Goal: Transaction & Acquisition: Book appointment/travel/reservation

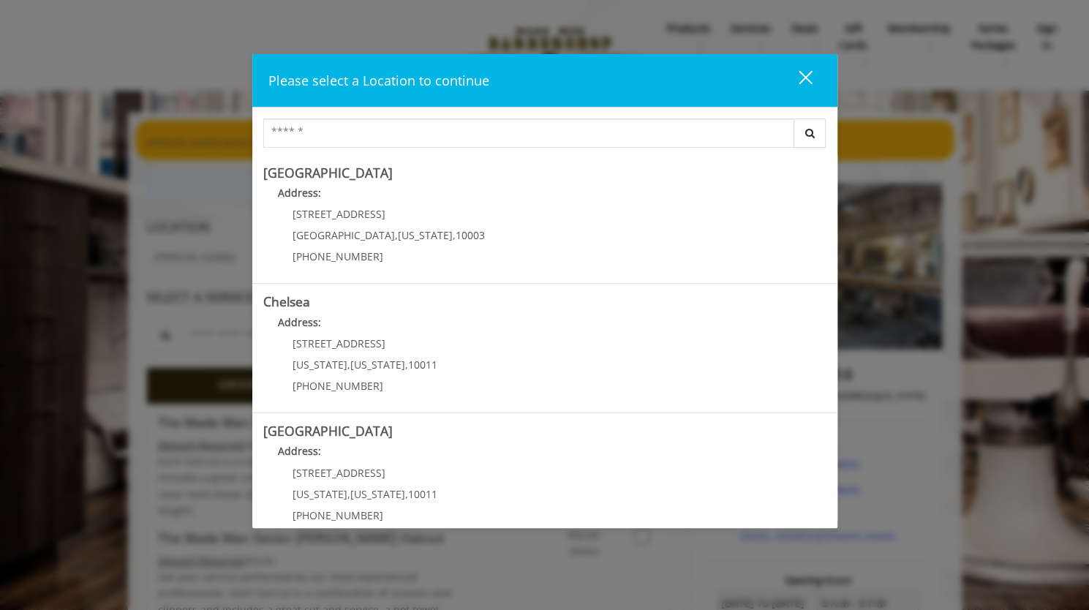
click at [818, 83] on button "close" at bounding box center [797, 80] width 50 height 30
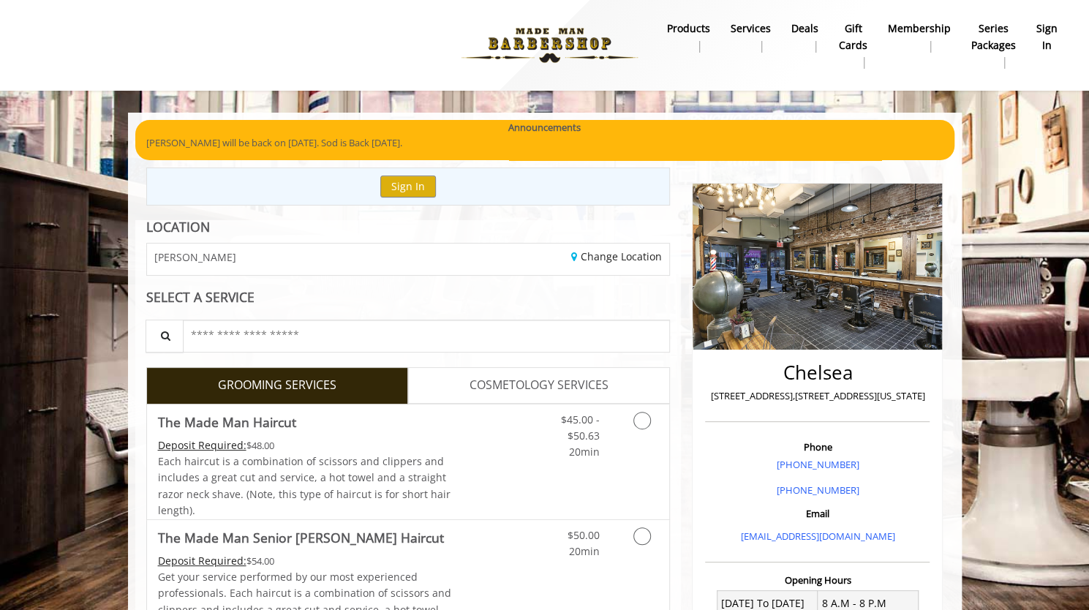
click at [1039, 41] on b "sign in" at bounding box center [1046, 36] width 21 height 33
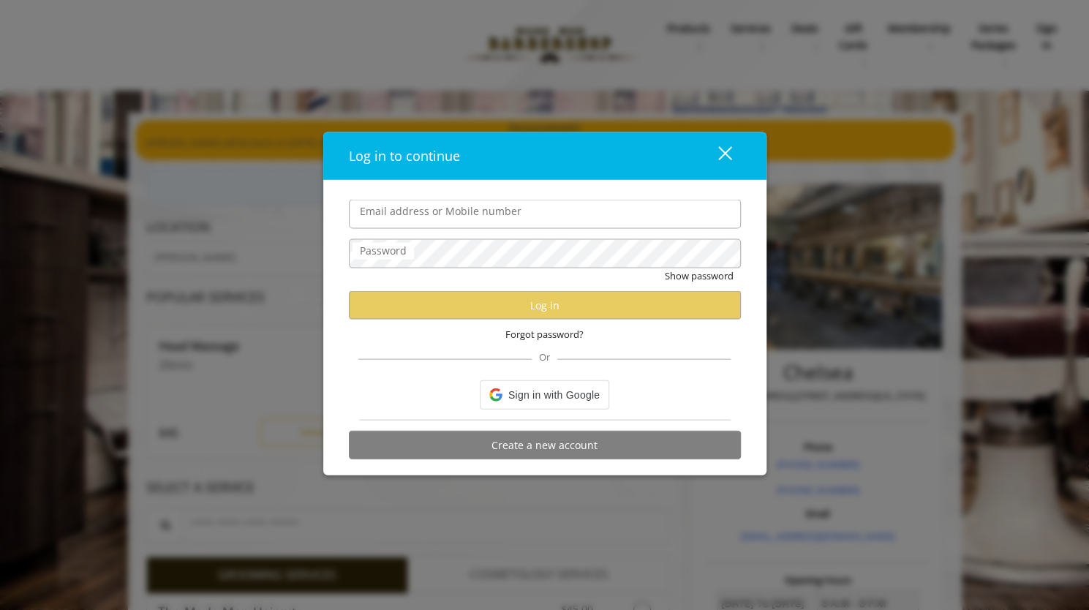
type input "**********"
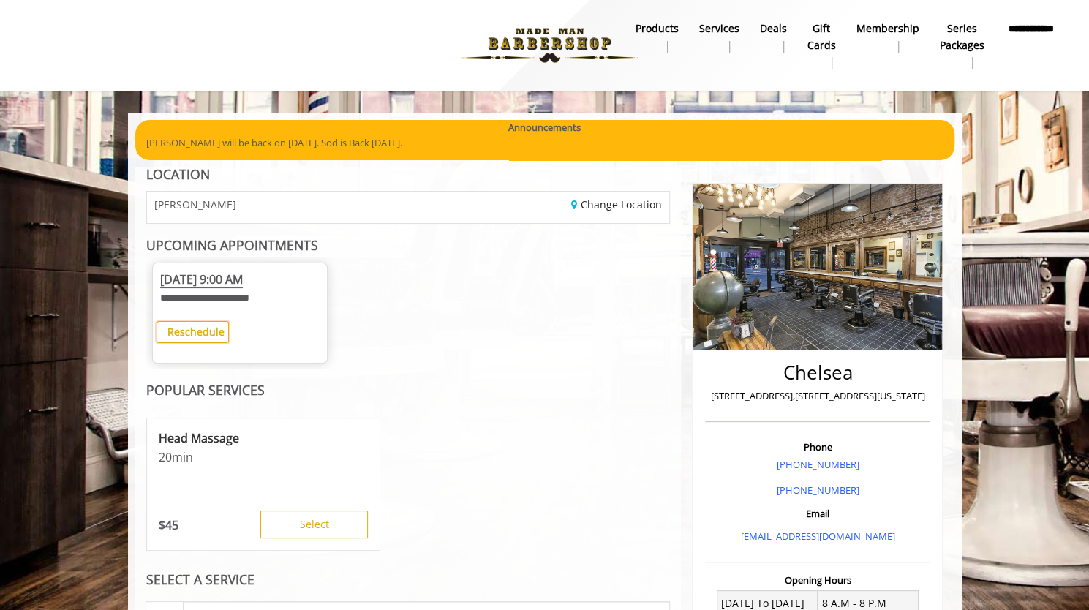
click at [213, 333] on b "Reschedule" at bounding box center [195, 332] width 57 height 14
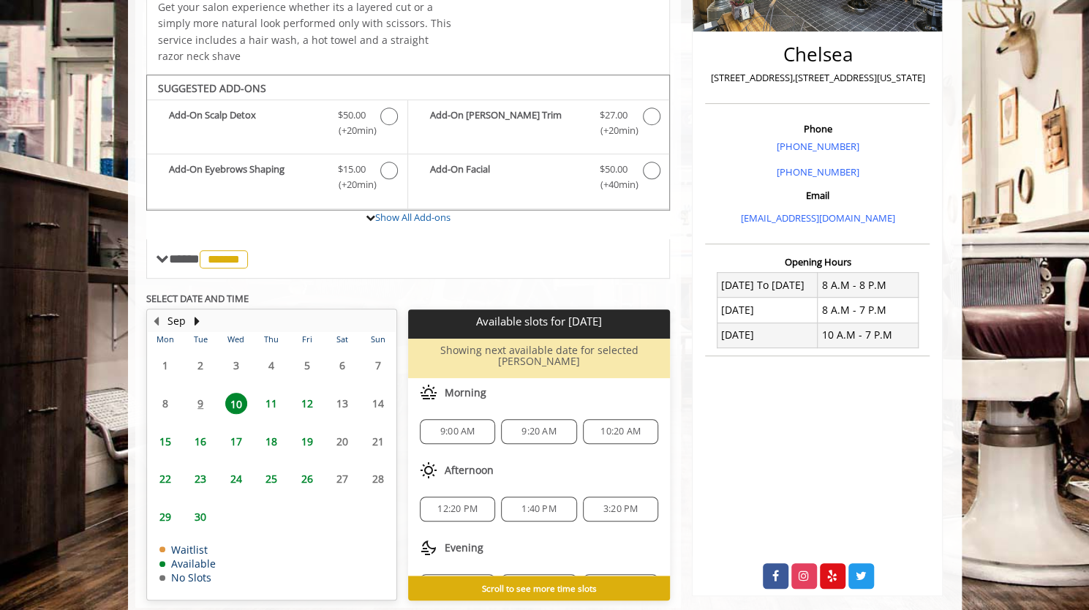
scroll to position [339, 0]
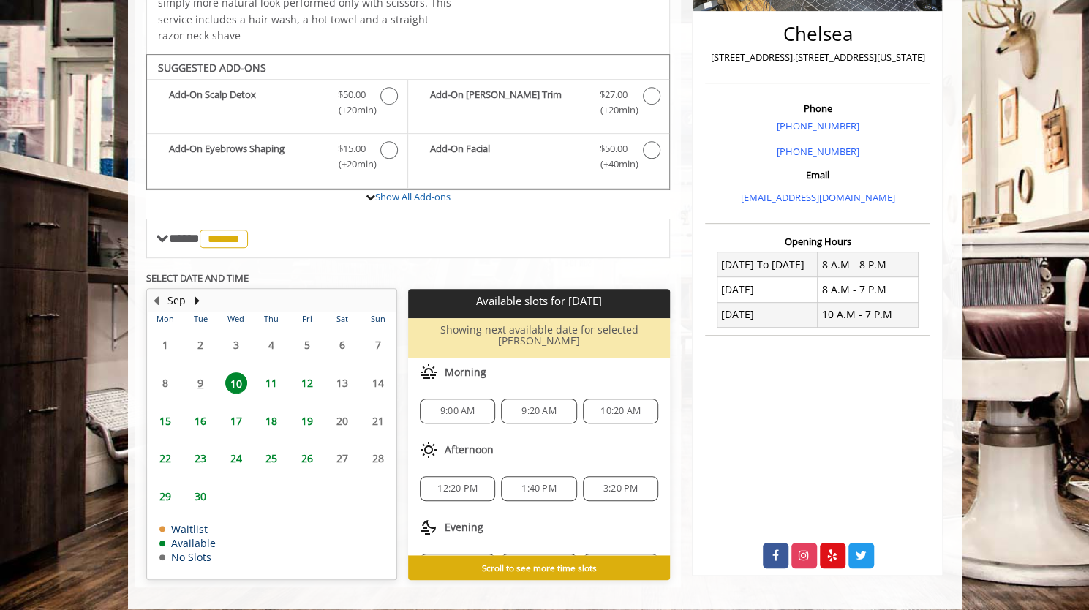
click at [310, 383] on span "12" at bounding box center [307, 382] width 22 height 21
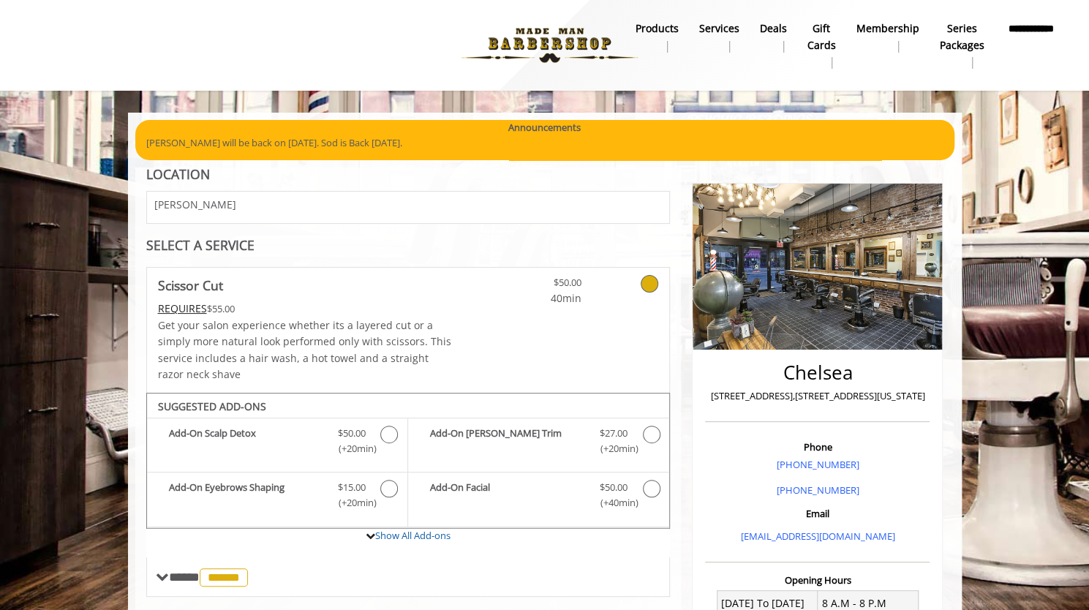
scroll to position [1, 0]
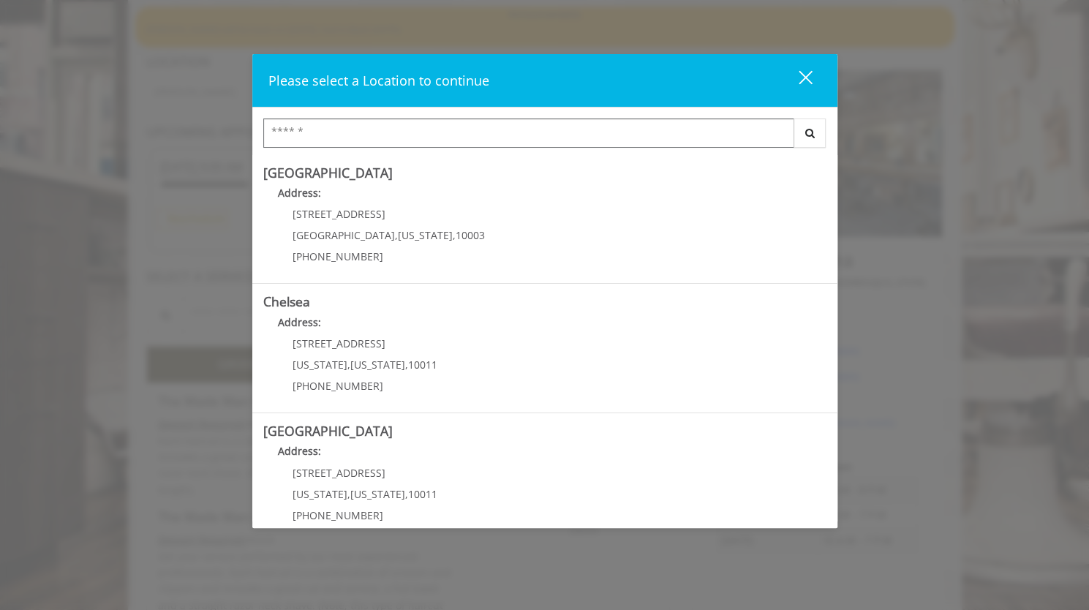
scroll to position [113, 0]
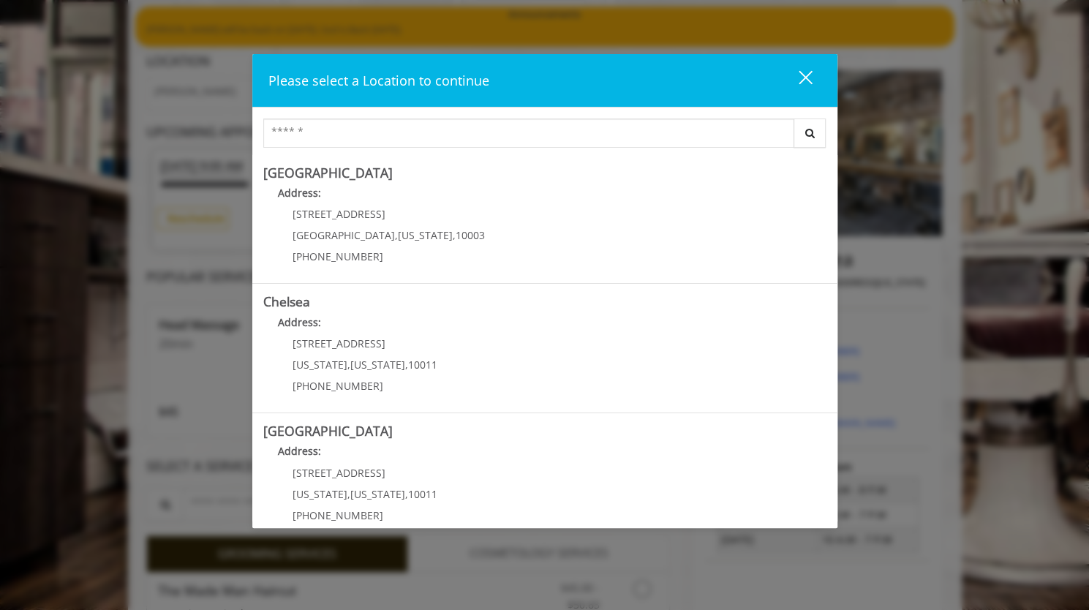
click at [809, 86] on div "close" at bounding box center [796, 80] width 29 height 22
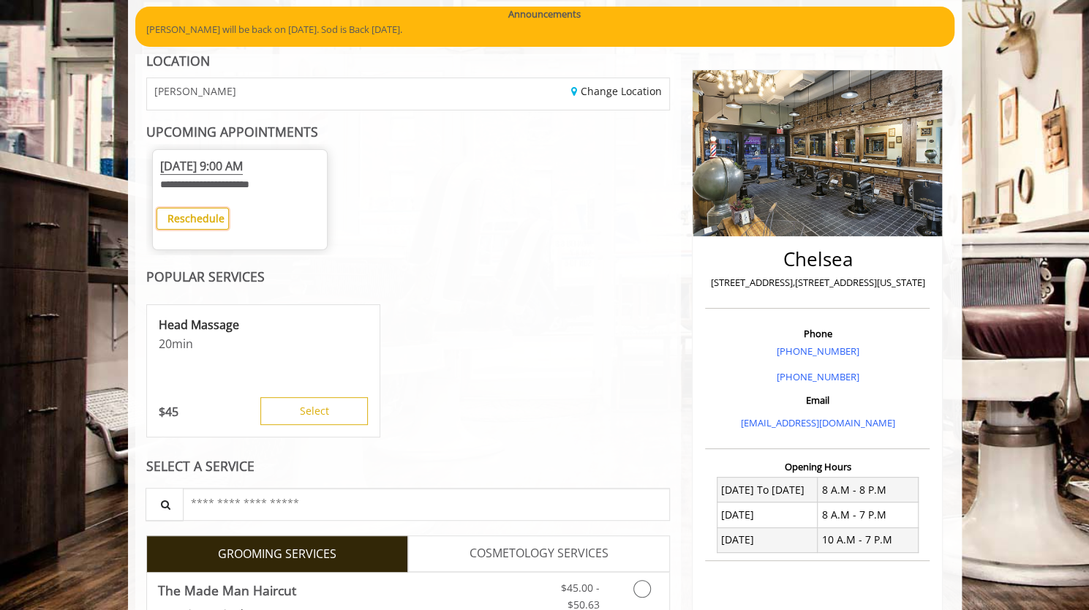
click at [202, 222] on b "Reschedule" at bounding box center [195, 218] width 57 height 14
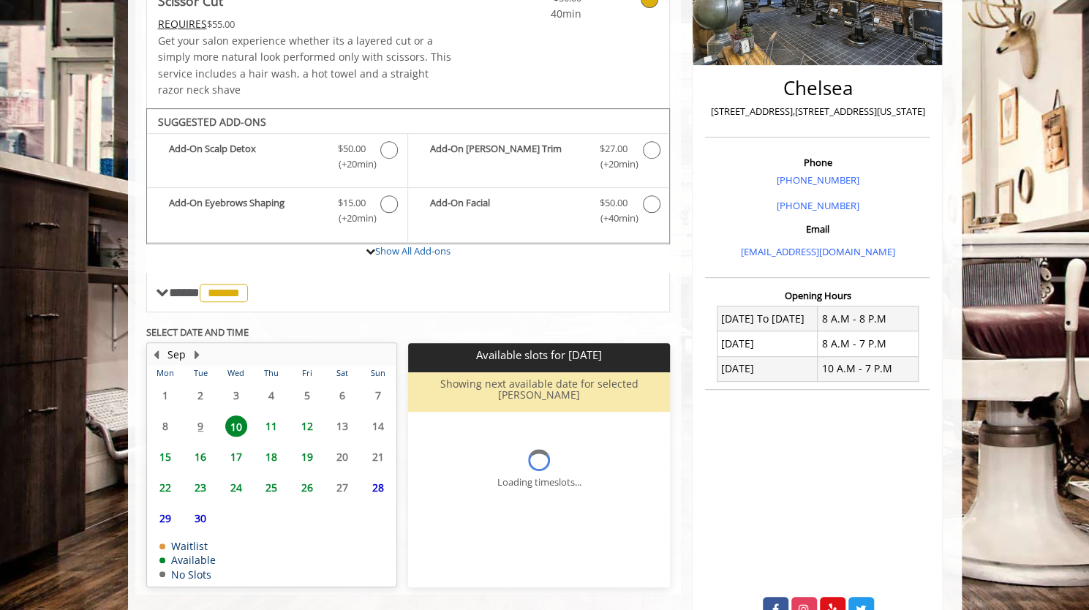
scroll to position [309, 0]
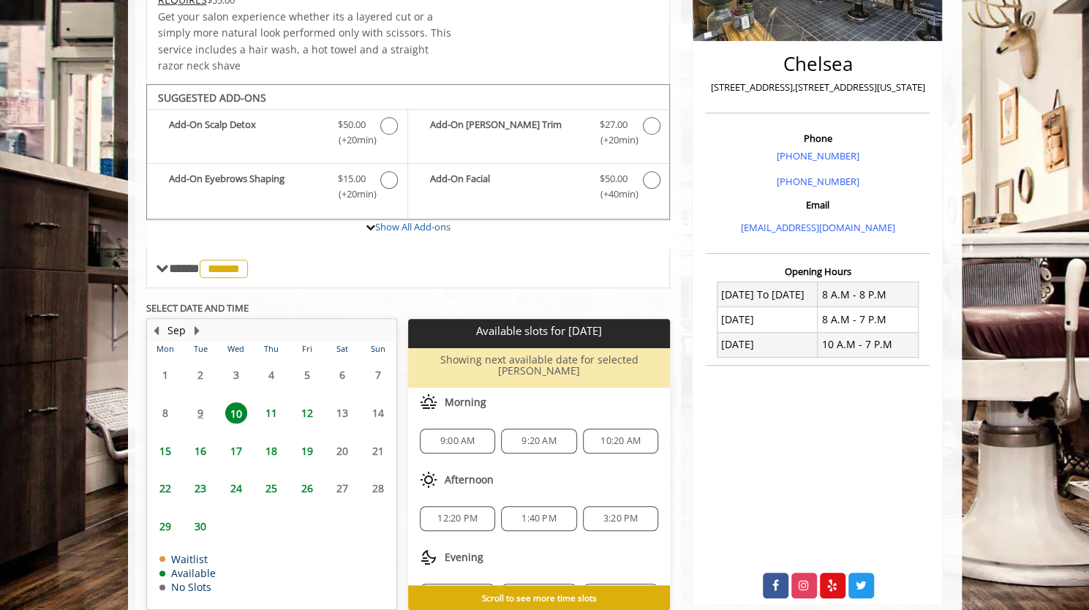
click at [311, 406] on span "12" at bounding box center [307, 412] width 22 height 21
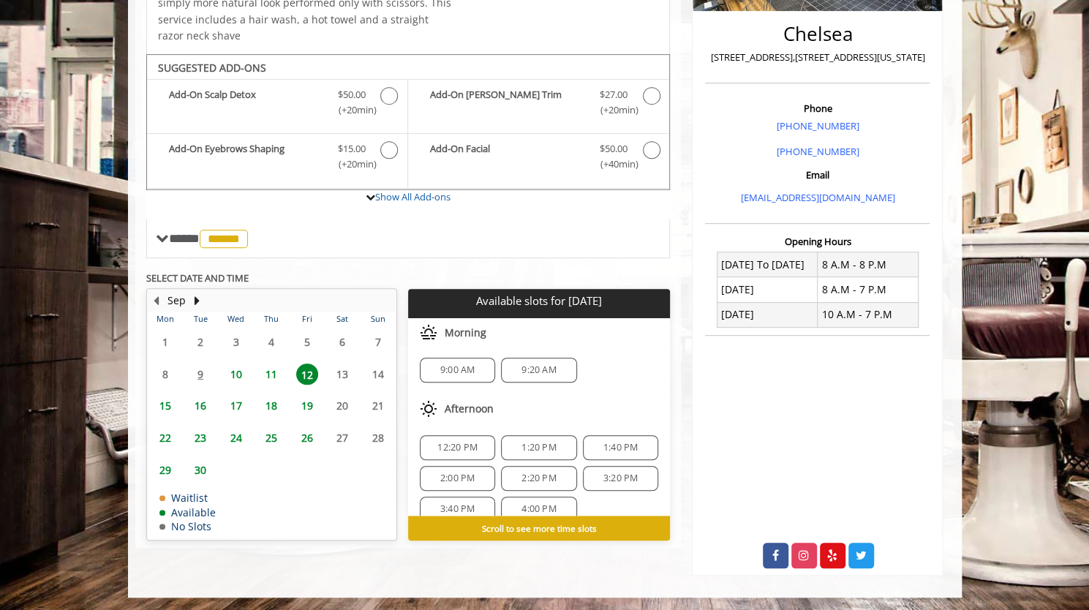
scroll to position [154, 0]
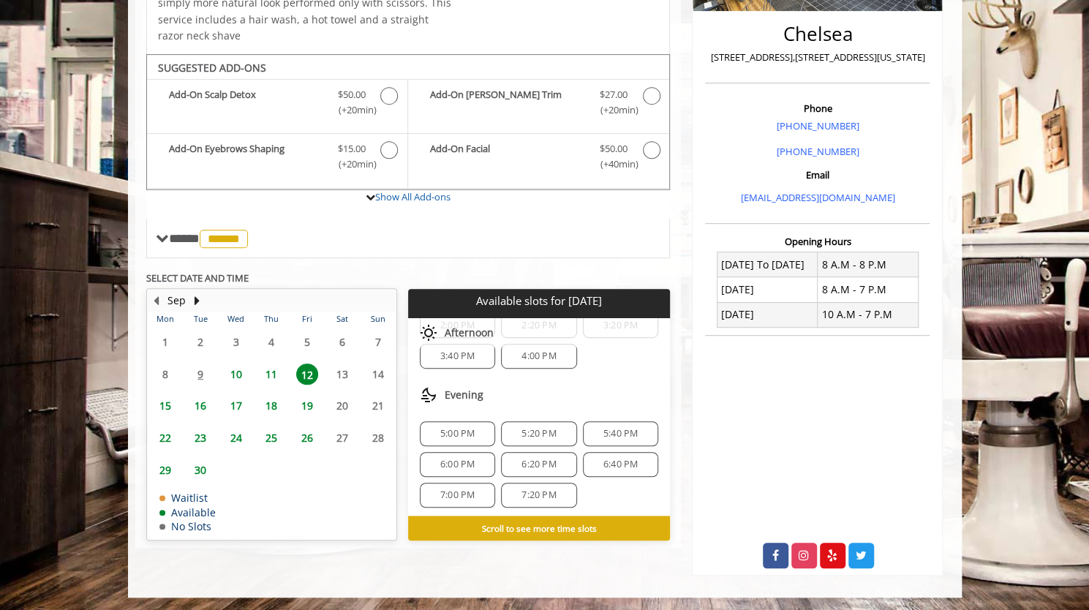
click at [541, 428] on span "5:20 PM" at bounding box center [538, 434] width 34 height 12
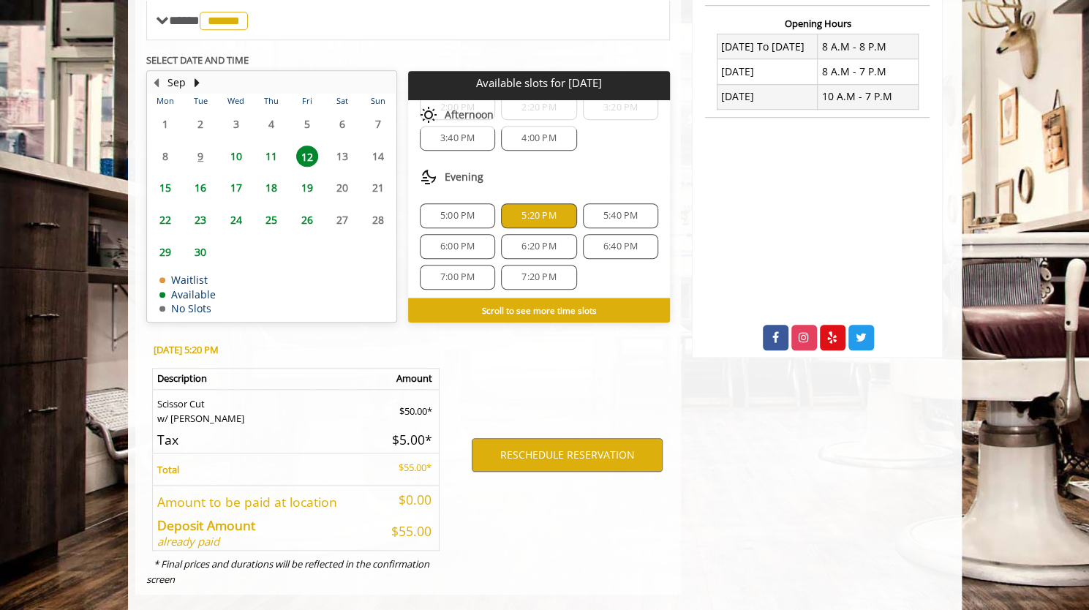
scroll to position [573, 0]
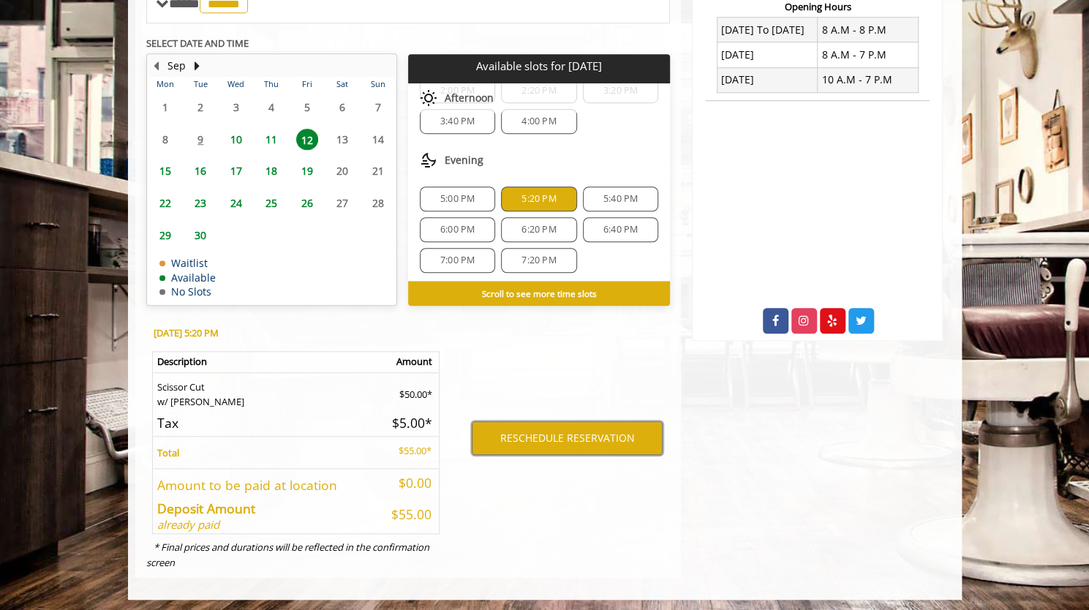
click at [541, 426] on button "RESCHEDULE RESERVATION" at bounding box center [567, 438] width 191 height 34
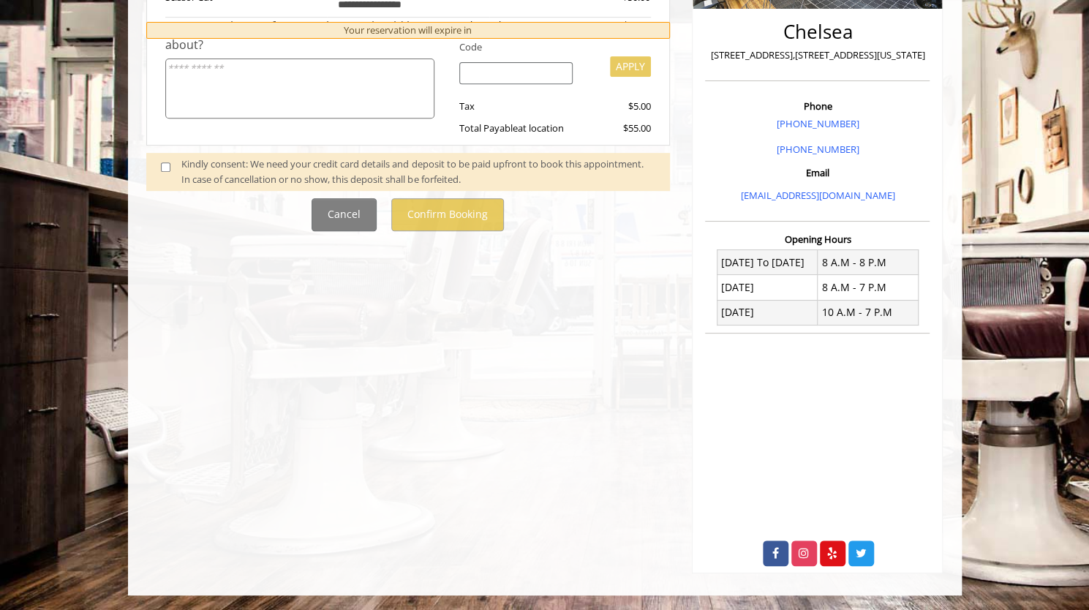
scroll to position [0, 0]
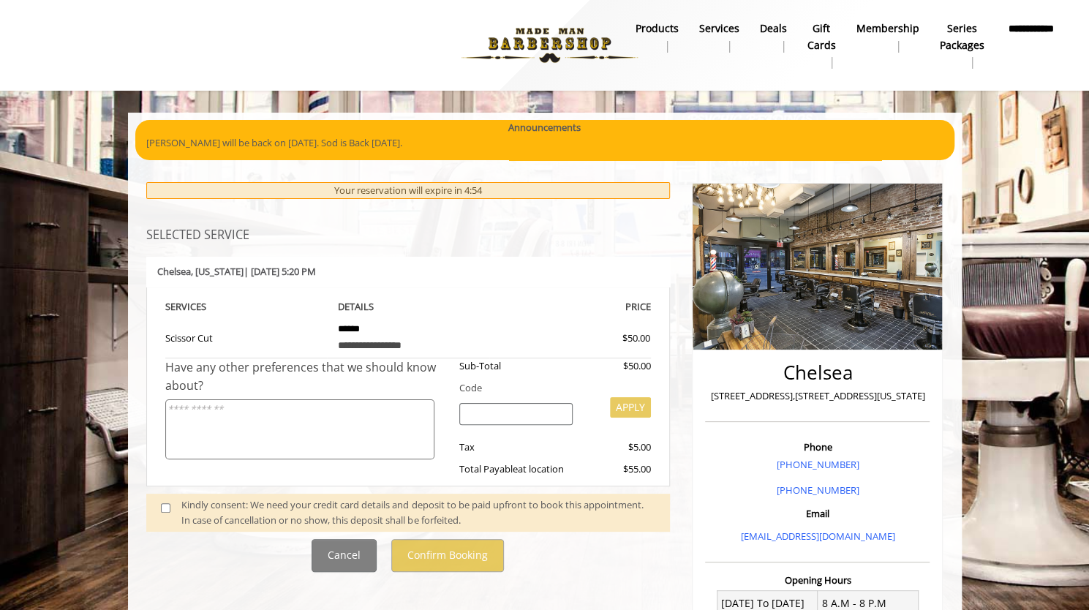
click at [394, 507] on div "Kindly consent: We need your credit card details and deposit to be paid upfront…" at bounding box center [418, 512] width 474 height 31
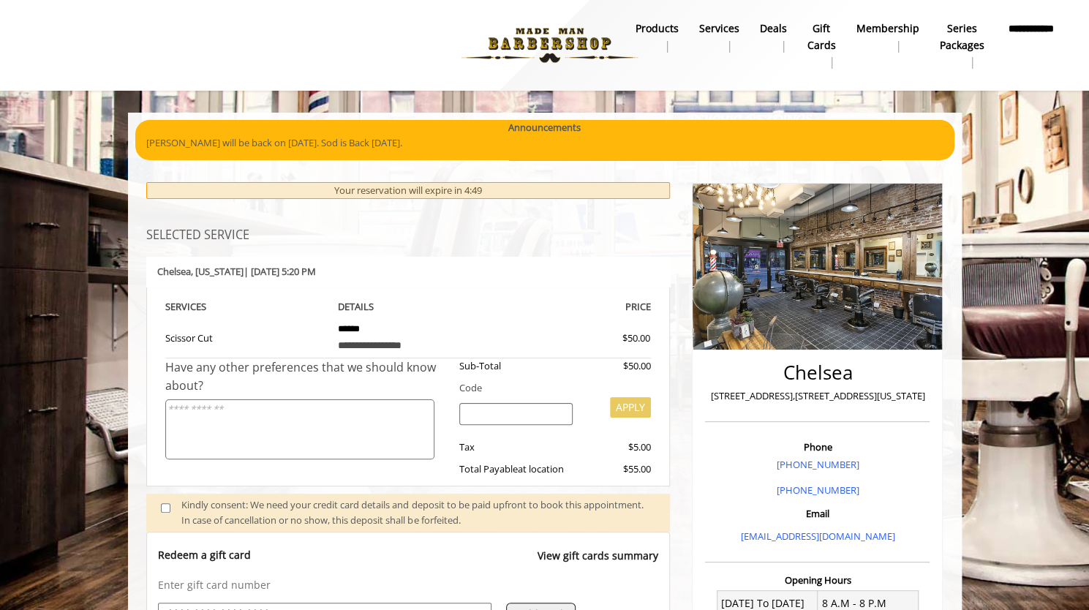
scroll to position [71, 0]
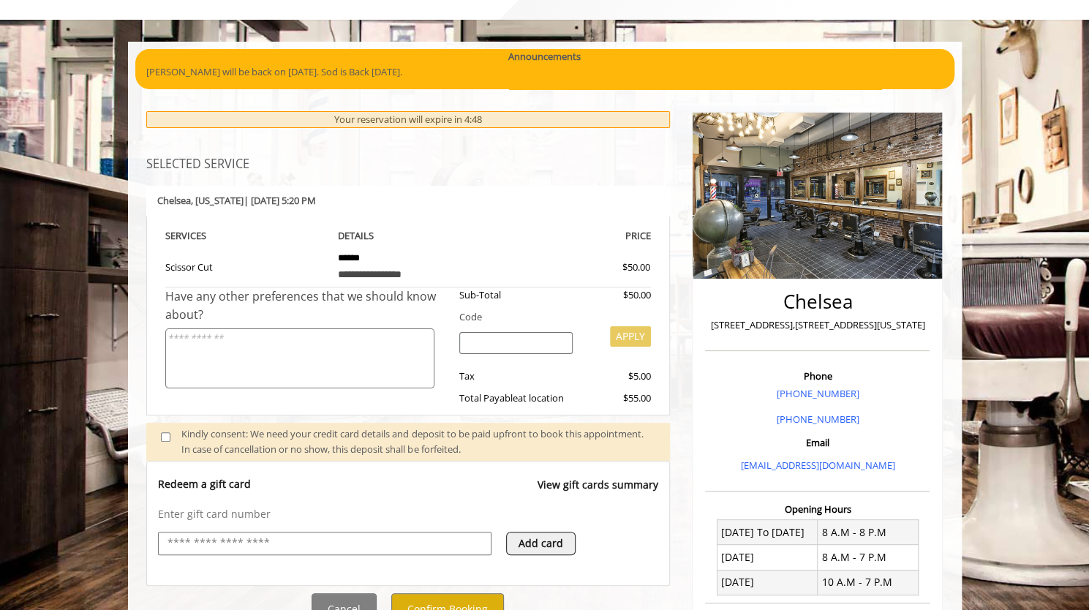
click at [212, 538] on input "text" at bounding box center [324, 544] width 317 height 18
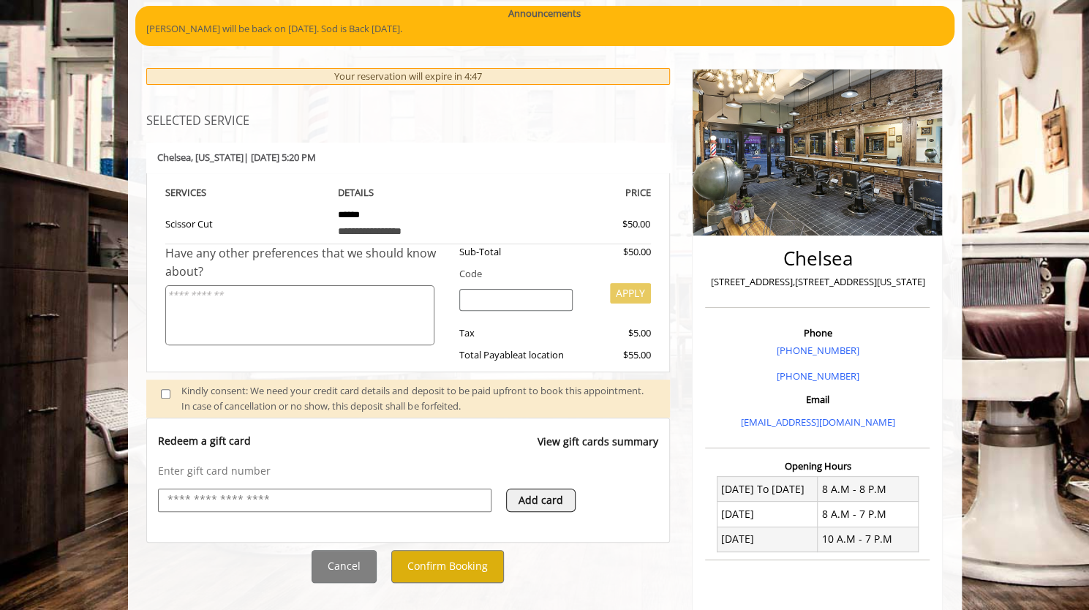
scroll to position [115, 0]
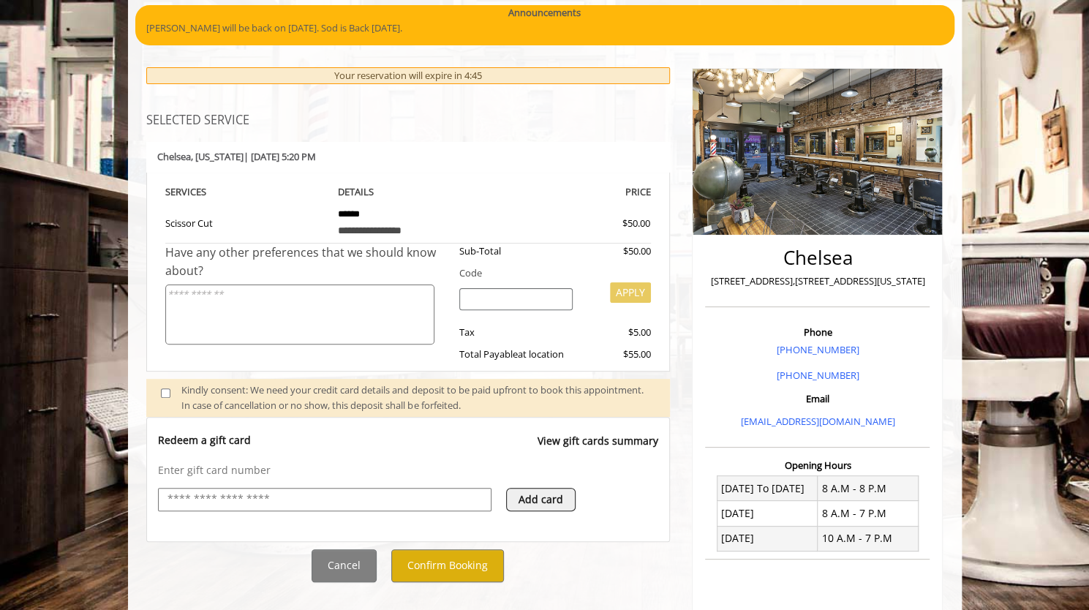
click at [284, 320] on textarea at bounding box center [299, 315] width 269 height 61
click at [288, 299] on textarea "**********" at bounding box center [299, 315] width 269 height 61
type textarea "**********"
click at [430, 560] on button "Confirm Booking" at bounding box center [447, 565] width 113 height 33
